Goal: Information Seeking & Learning: Find specific fact

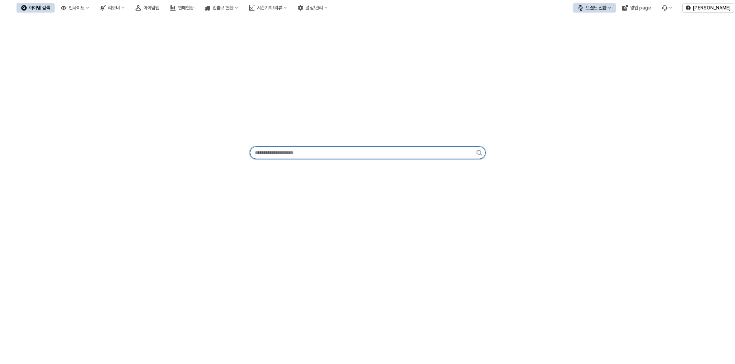
click at [310, 154] on input "App Frame" at bounding box center [363, 153] width 226 height 12
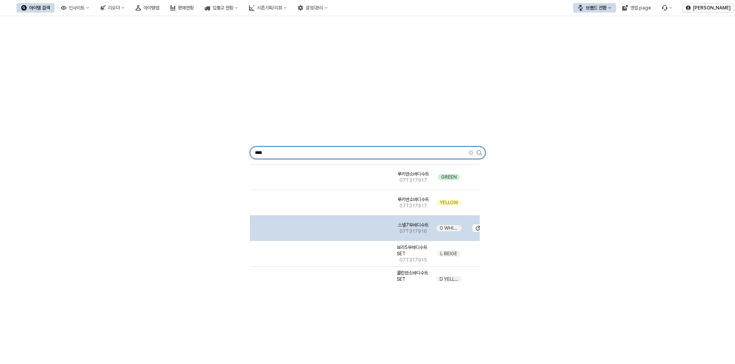
scroll to position [943, 0]
type input "****"
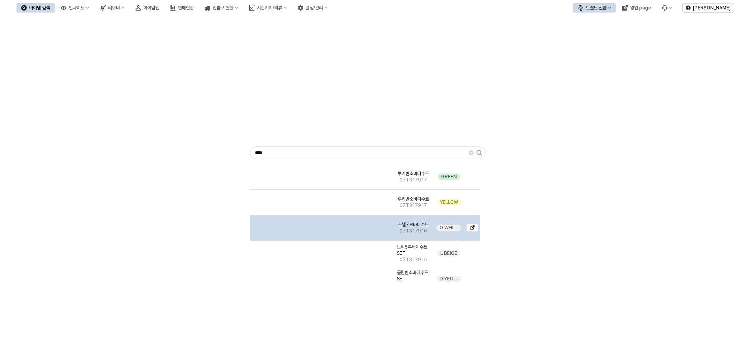
click at [340, 233] on div "App Frame" at bounding box center [322, 228] width 144 height 26
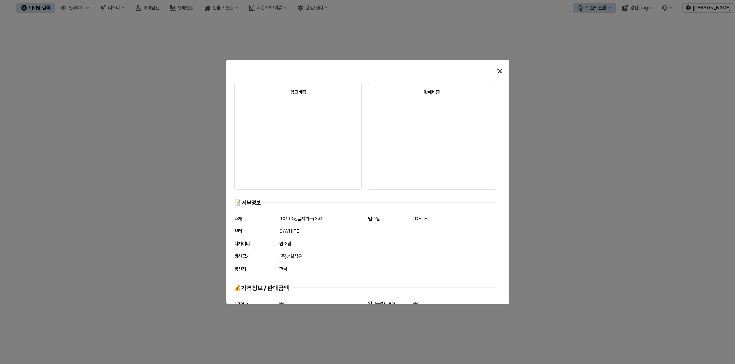
scroll to position [391, 0]
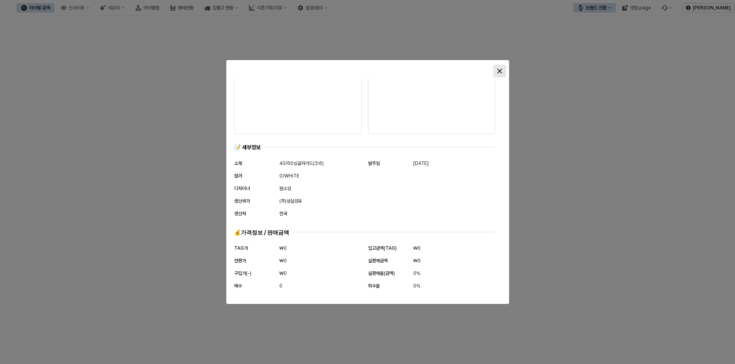
click at [505, 71] on div "Close" at bounding box center [500, 71] width 12 height 12
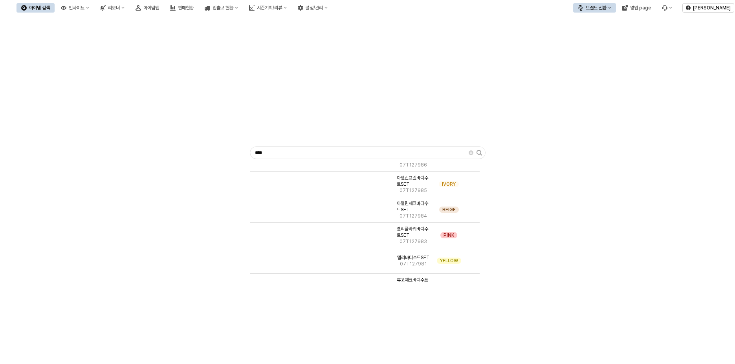
scroll to position [1729, 0]
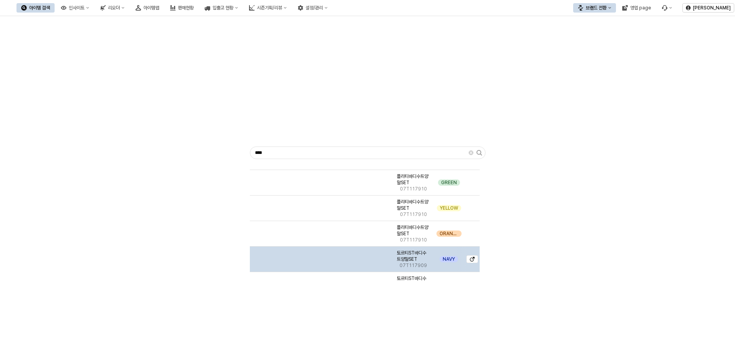
click at [413, 266] on span "07T117909" at bounding box center [414, 265] width 28 height 6
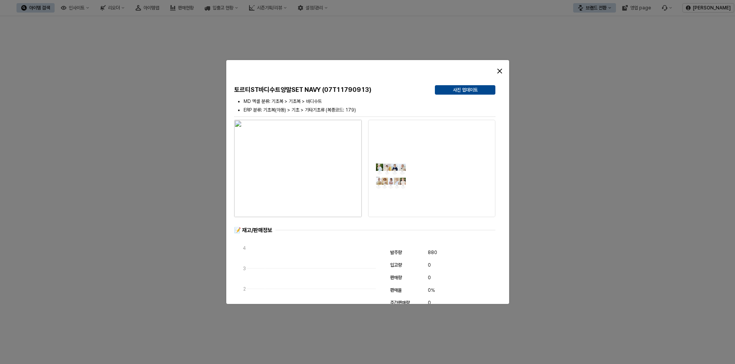
scroll to position [196, 0]
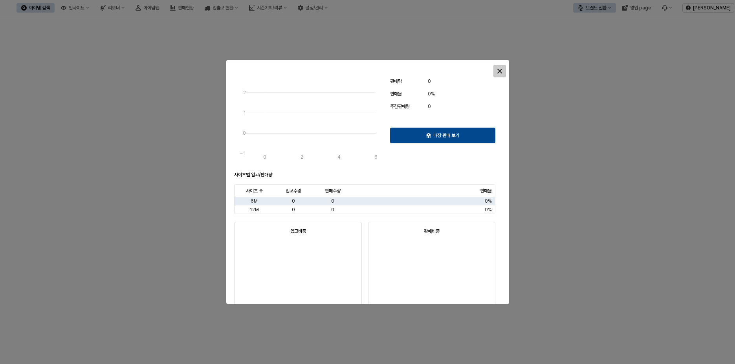
click at [499, 70] on icon "Close" at bounding box center [499, 71] width 5 height 5
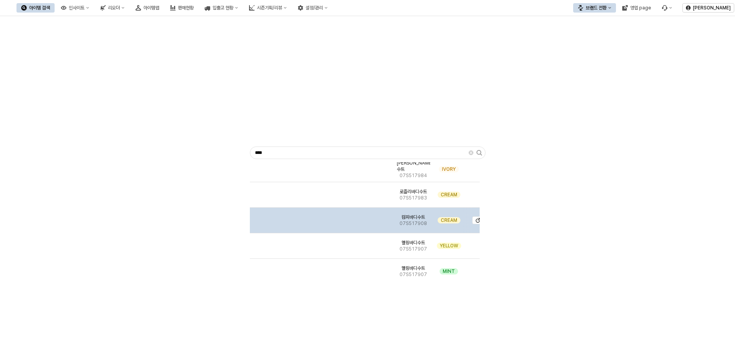
scroll to position [3143, 0]
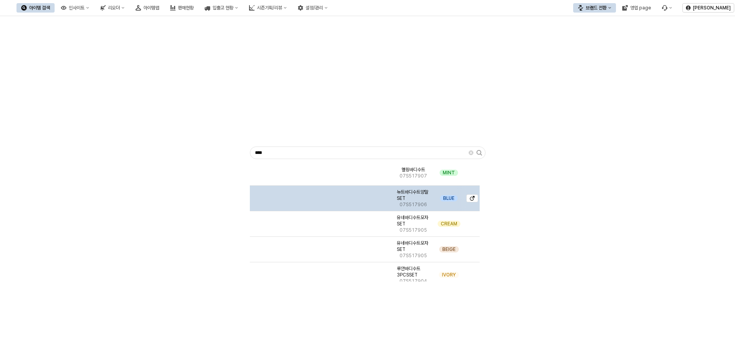
click at [376, 201] on div "App Frame" at bounding box center [322, 199] width 144 height 26
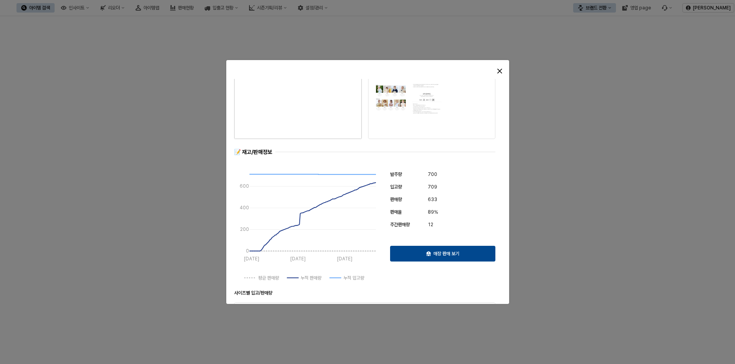
scroll to position [79, 0]
click at [500, 70] on icon "Close" at bounding box center [499, 71] width 5 height 5
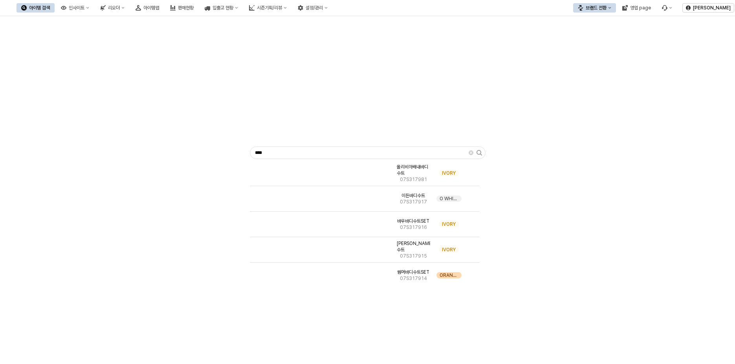
scroll to position [4243, 0]
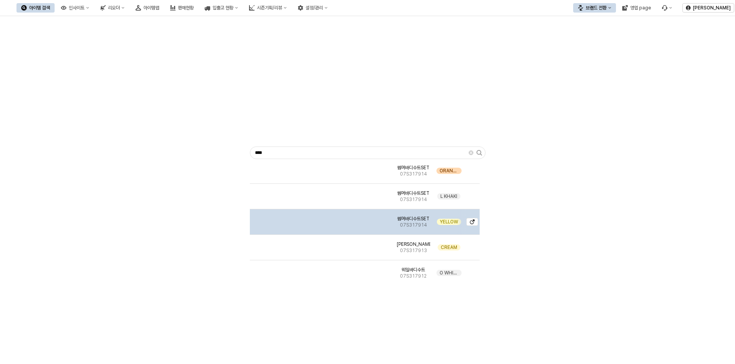
click at [322, 219] on img "App Frame" at bounding box center [322, 219] width 0 height 0
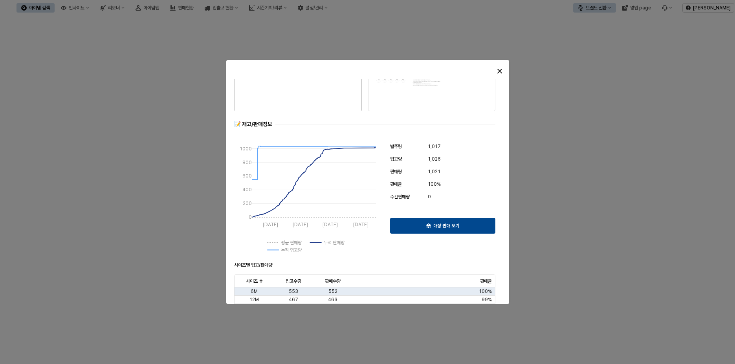
scroll to position [0, 0]
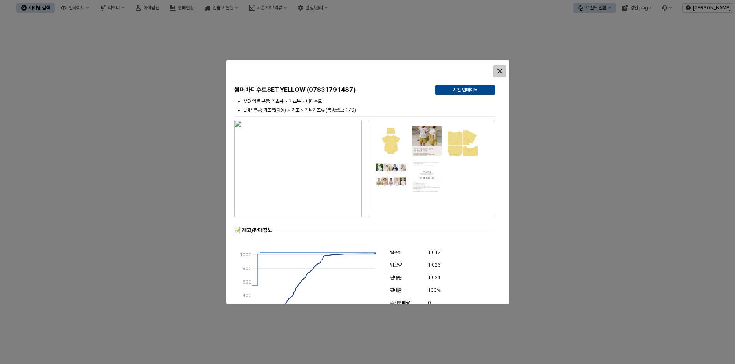
click at [498, 73] on icon "Close" at bounding box center [499, 71] width 5 height 5
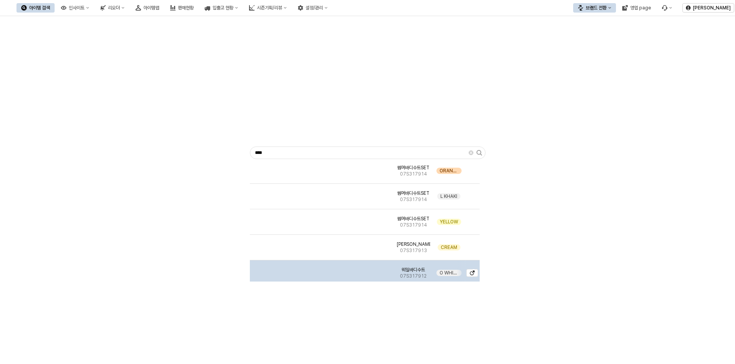
click at [322, 270] on img "App Frame" at bounding box center [322, 270] width 0 height 0
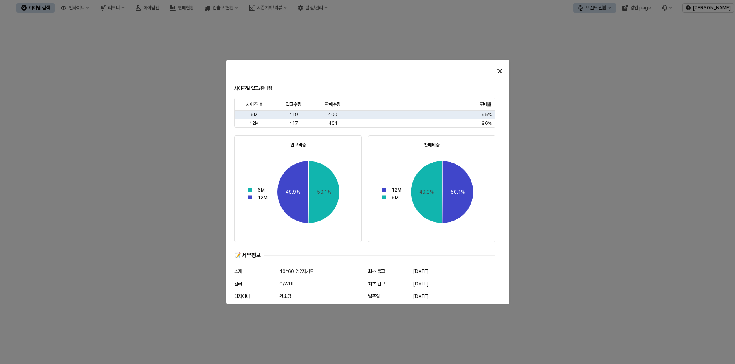
scroll to position [391, 0]
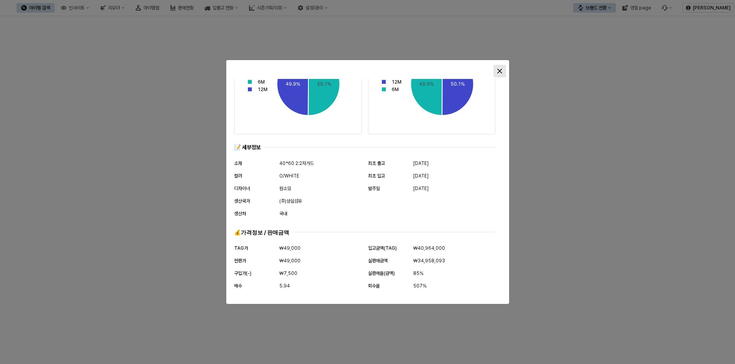
click at [503, 70] on div "Close" at bounding box center [500, 71] width 12 height 12
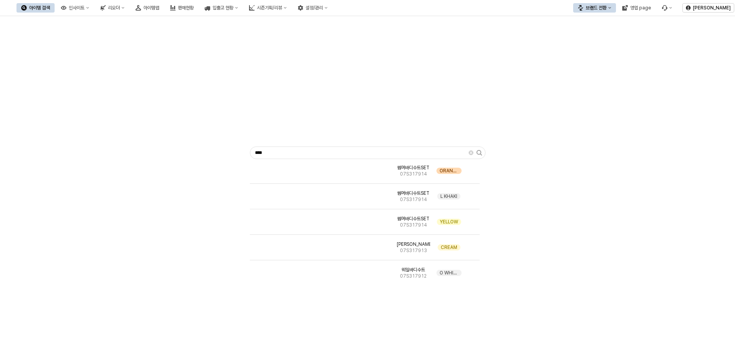
click at [69, 52] on div "**** 리온체크바디수트SET 07S327901 BLUE 제인바디수트SET 07S317986 IVORY 헤이니바디수트SET 07S317985 …" at bounding box center [368, 151] width 726 height 264
